Goal: Browse casually

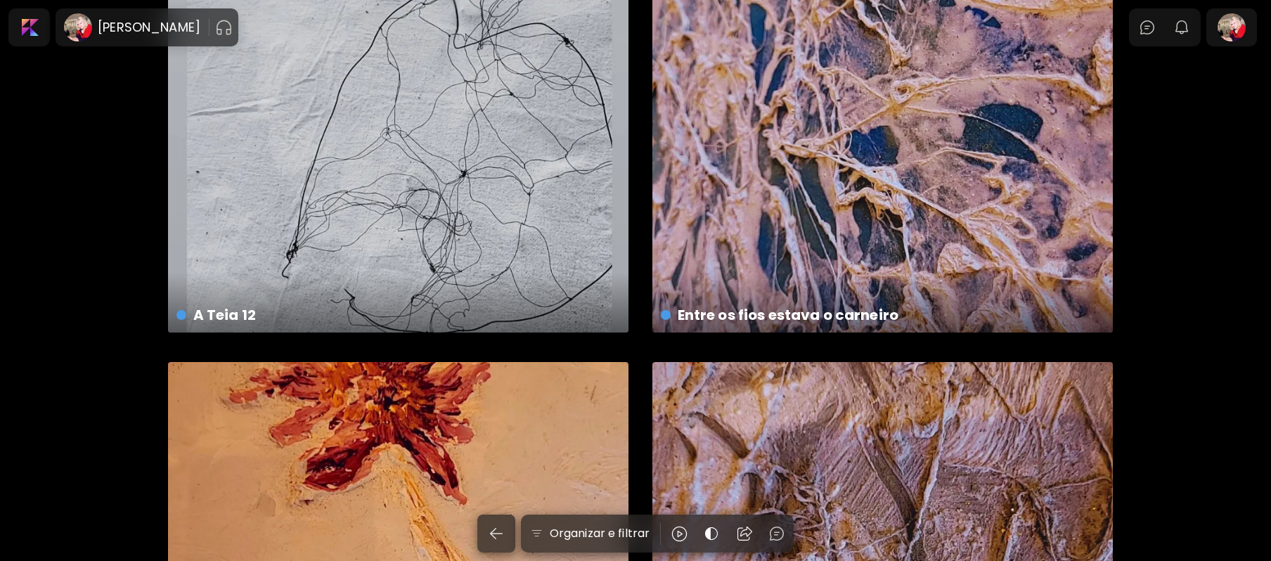
scroll to position [1069, 0]
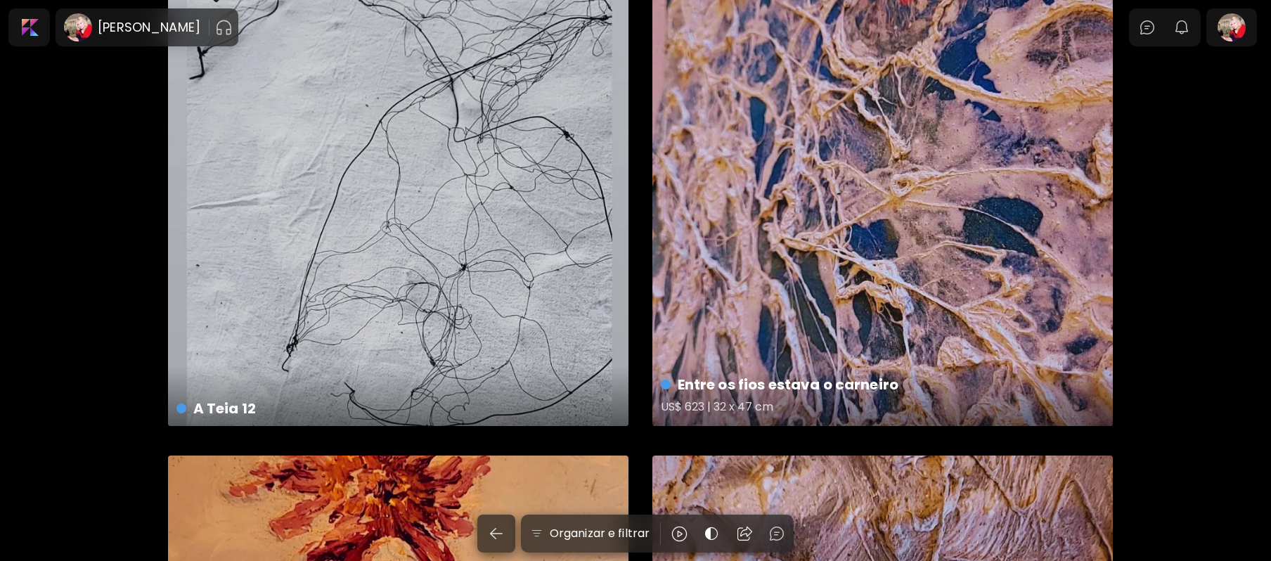
click at [923, 28] on div "Entre os fios estava o carneiro US$ 623 | 32 x 47 cm" at bounding box center [882, 196] width 460 height 460
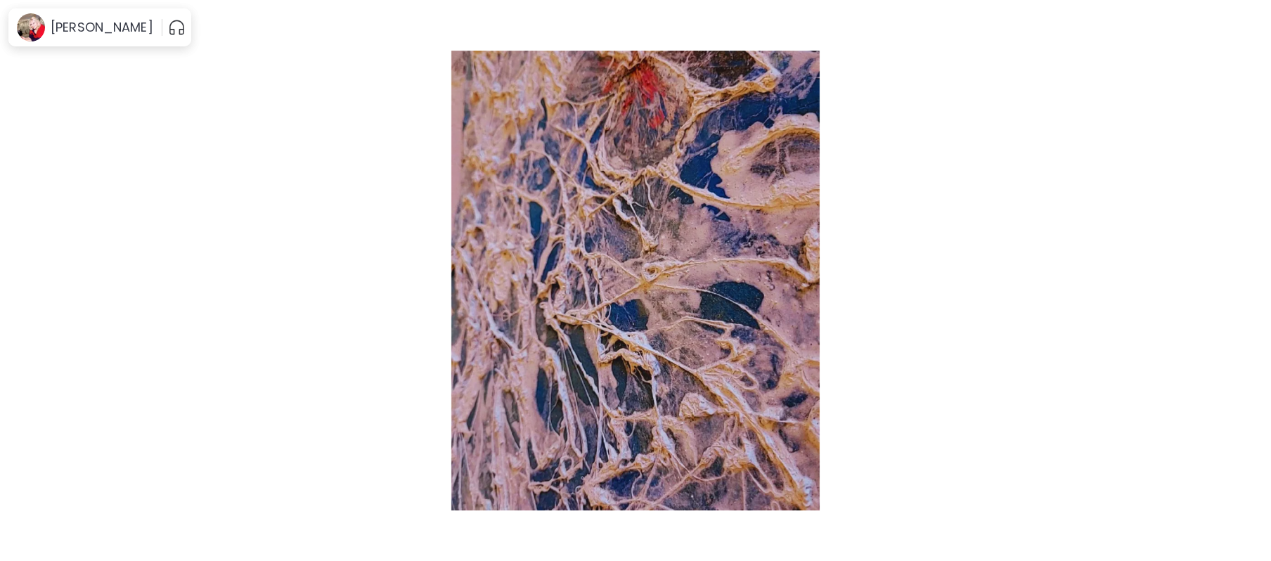
drag, startPoint x: 923, startPoint y: 28, endPoint x: 963, endPoint y: -14, distance: 58.2
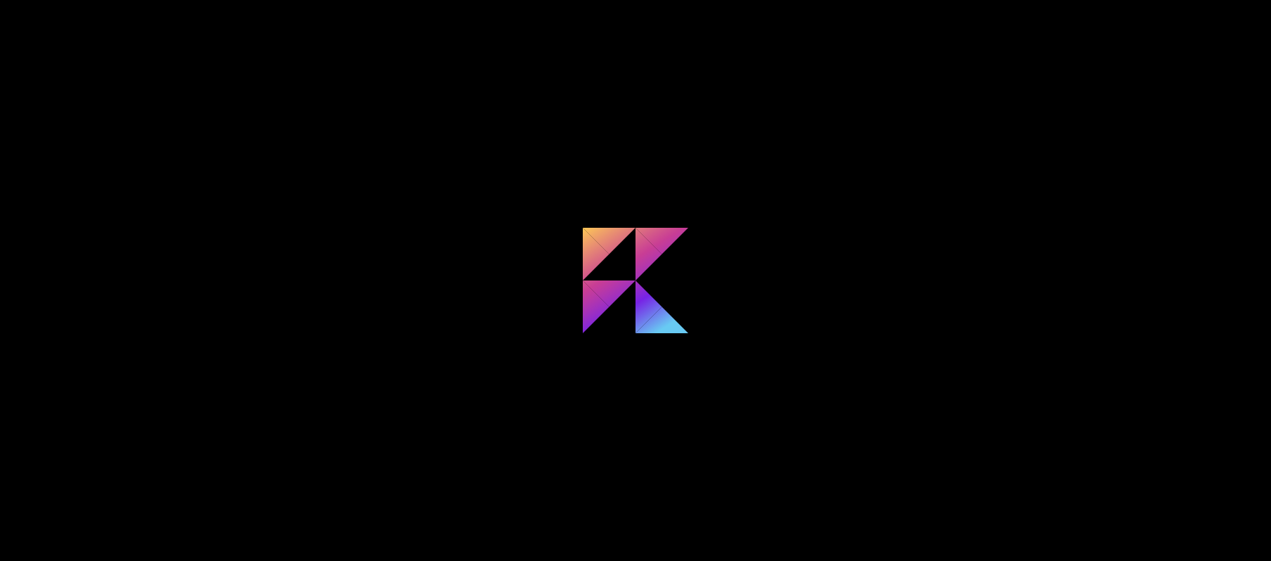
scroll to position [855, 0]
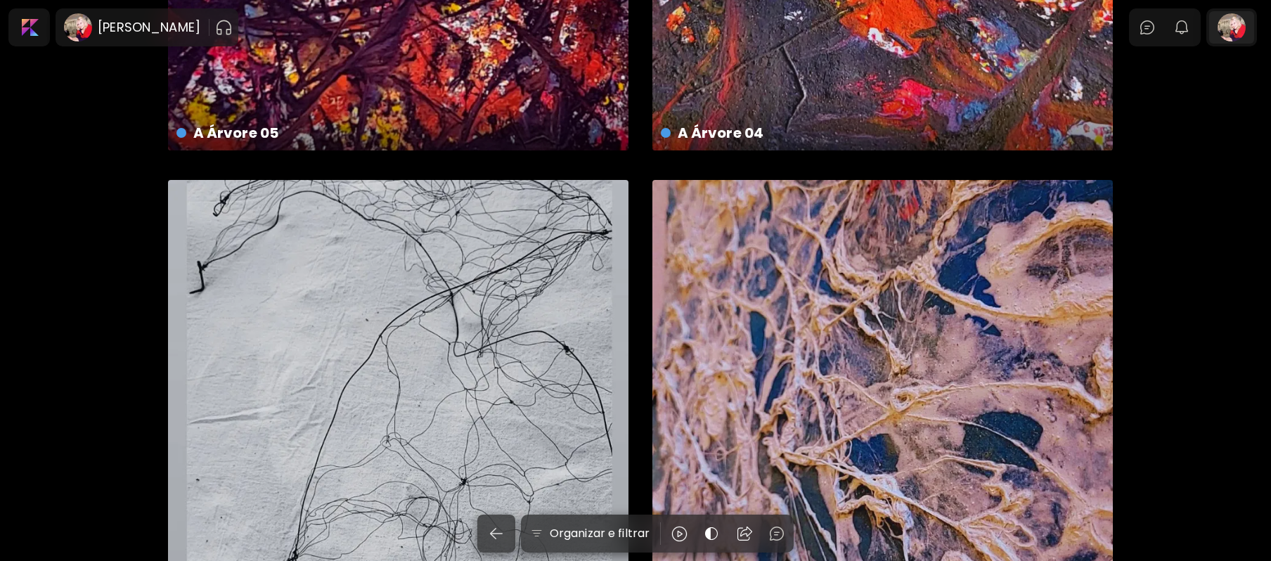
click at [1249, 32] on div at bounding box center [1231, 27] width 45 height 32
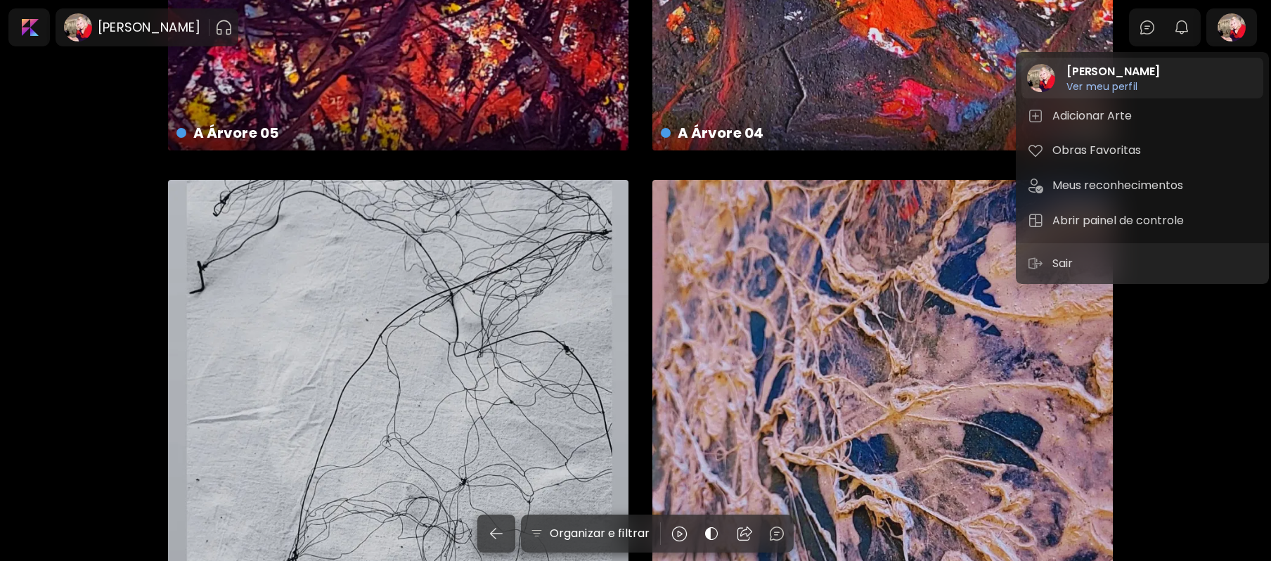
click at [1116, 91] on h6 "Ver meu perfil" at bounding box center [1112, 86] width 93 height 13
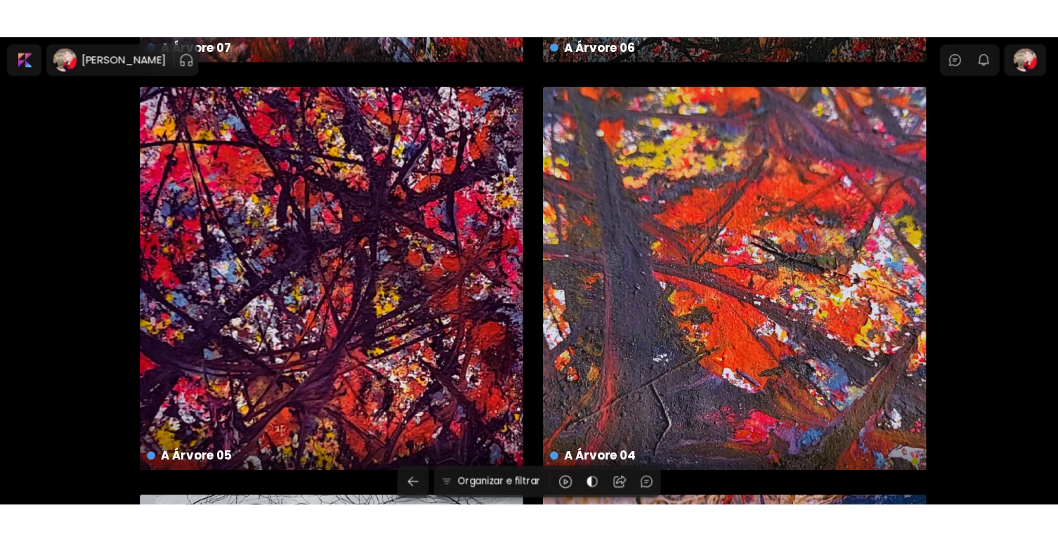
scroll to position [0, 0]
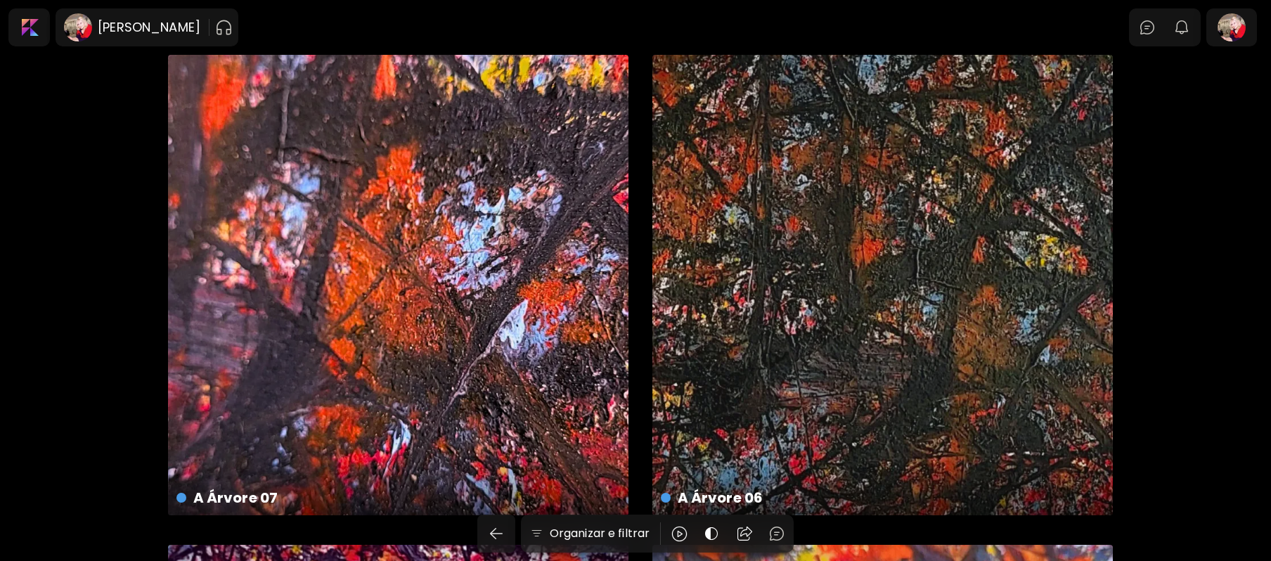
drag, startPoint x: 1271, startPoint y: 495, endPoint x: 80, endPoint y: 190, distance: 1229.6
